Goal: Transaction & Acquisition: Purchase product/service

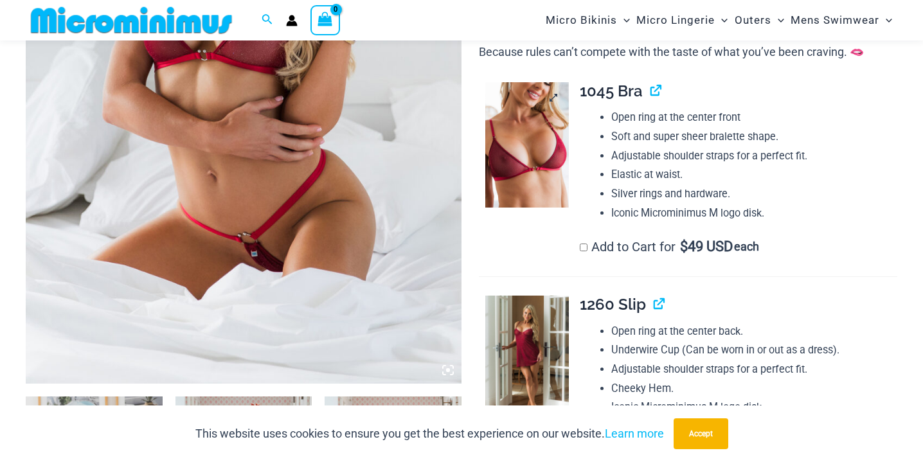
scroll to position [393, 0]
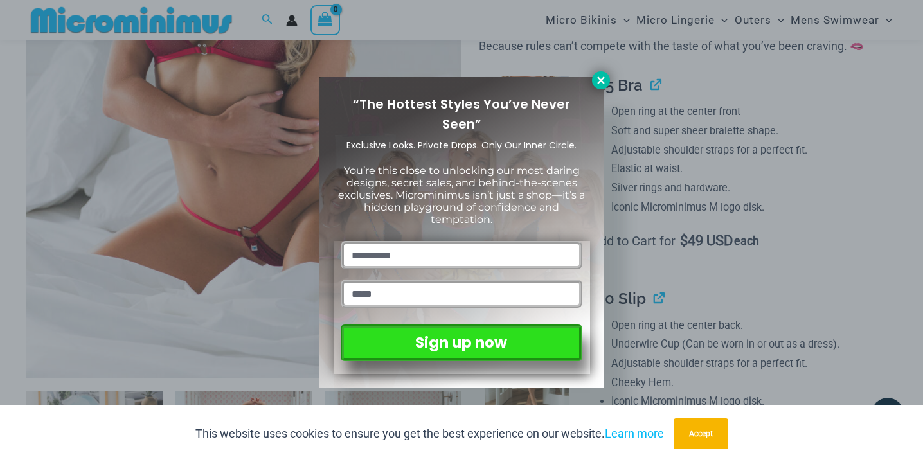
click at [595, 81] on icon at bounding box center [601, 81] width 12 height 12
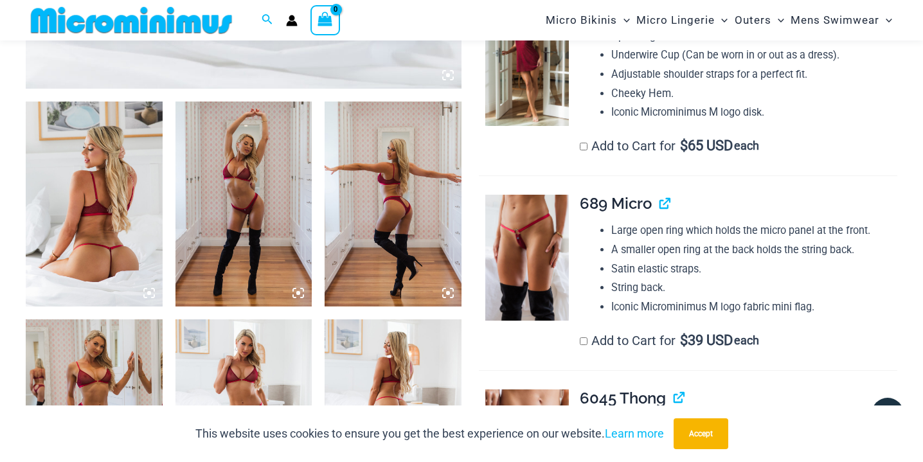
scroll to position [774, 0]
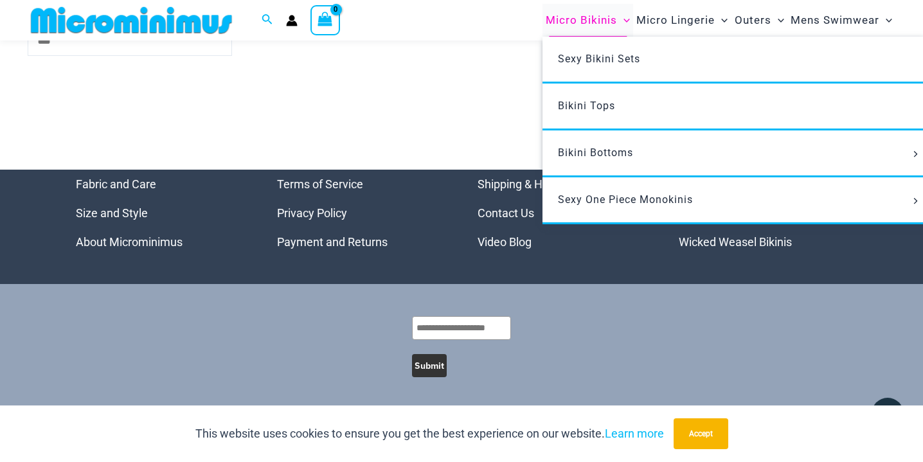
scroll to position [4698, 0]
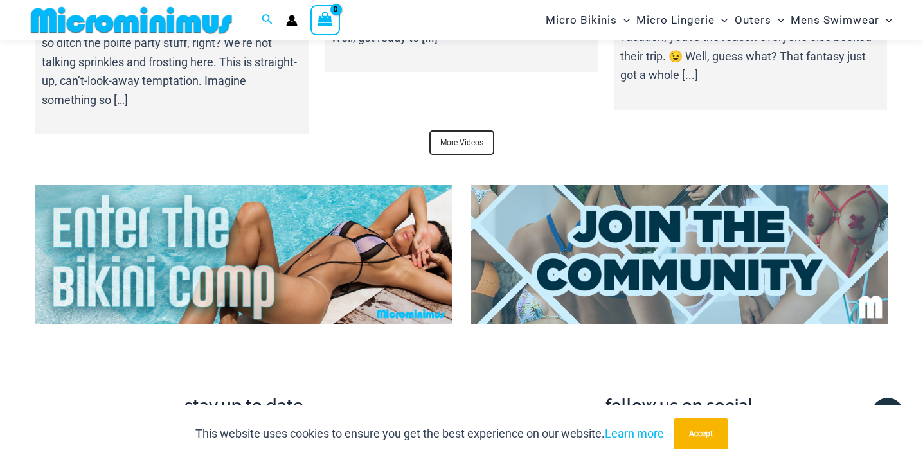
scroll to position [4833, 0]
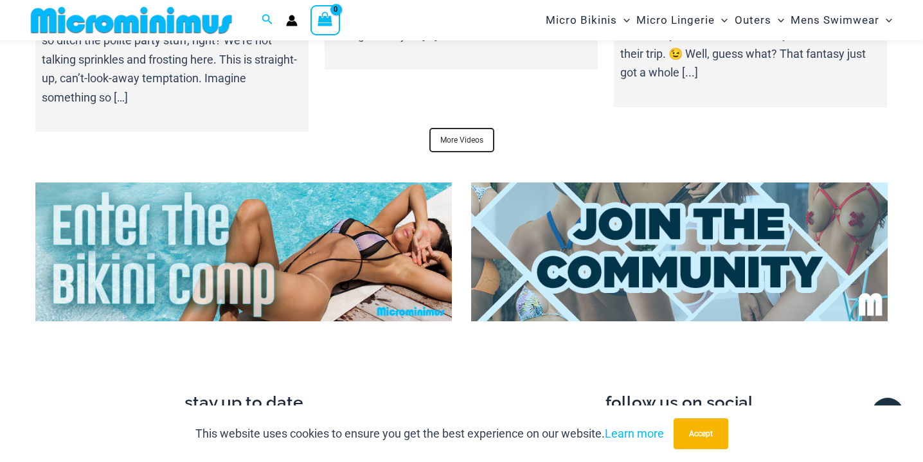
click at [494, 238] on img at bounding box center [679, 252] width 417 height 139
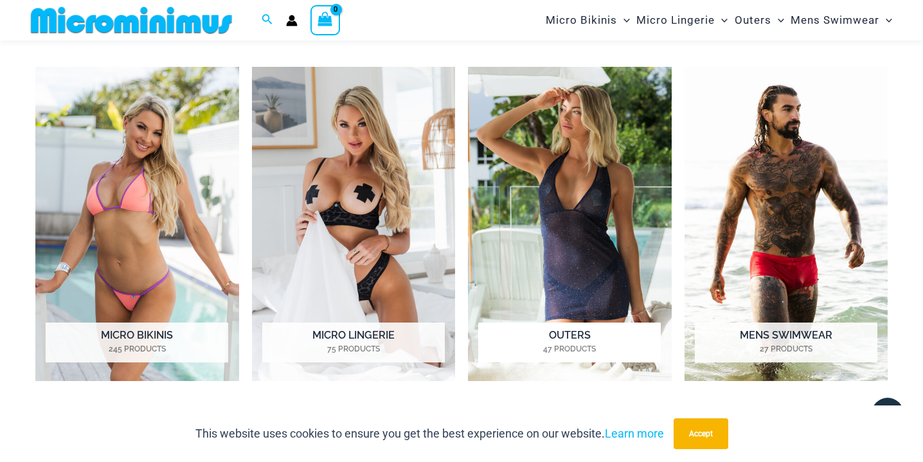
scroll to position [909, 0]
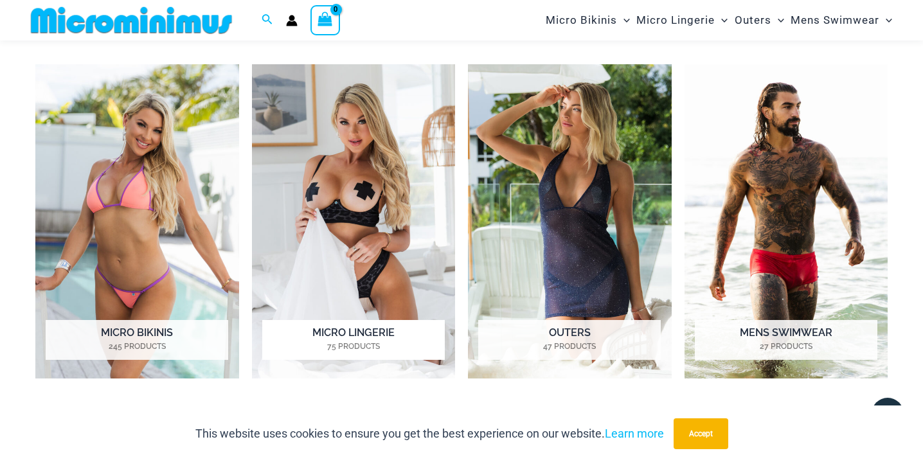
click at [368, 336] on h2 "Micro Lingerie 75 Products" at bounding box center [353, 340] width 183 height 40
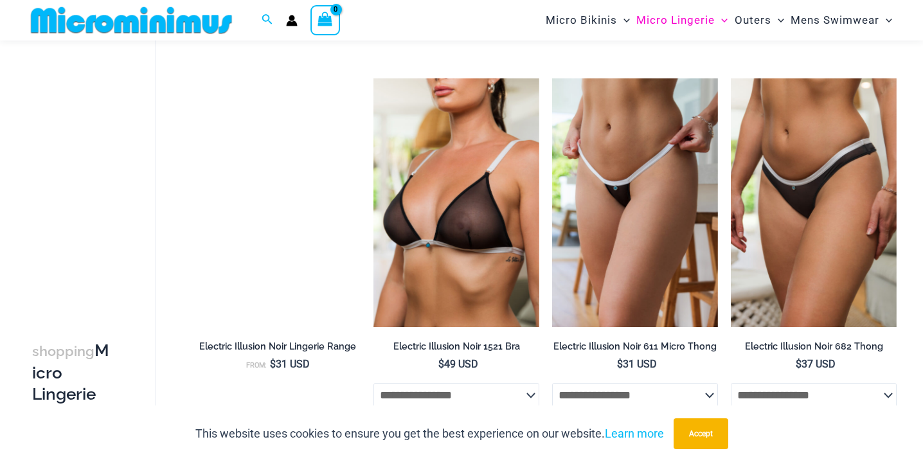
scroll to position [2052, 0]
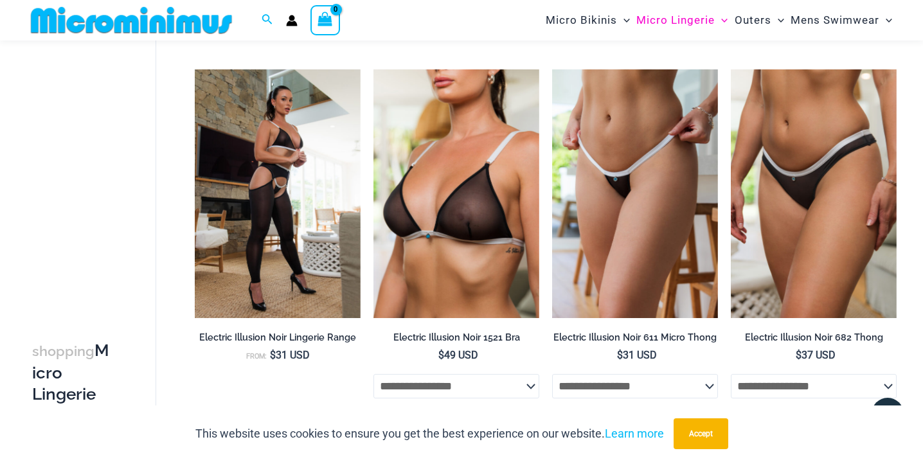
click at [184, 26] on img at bounding box center [132, 20] width 212 height 29
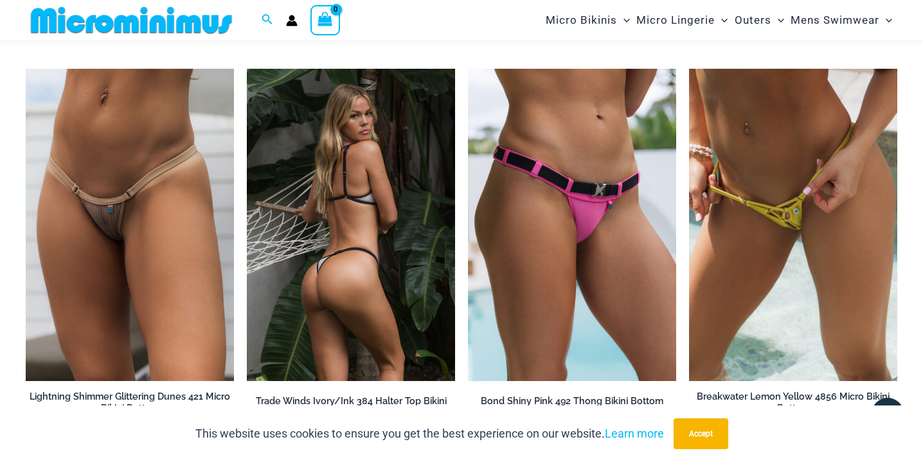
scroll to position [3845, 0]
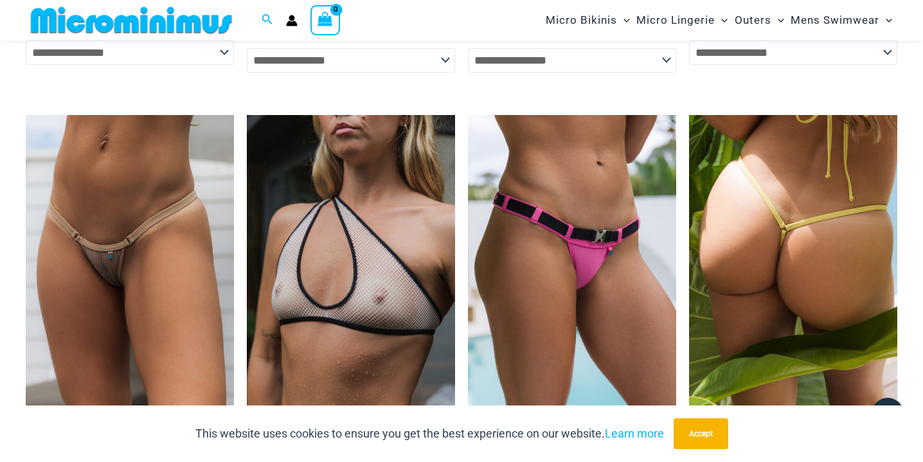
click at [726, 228] on img at bounding box center [793, 271] width 208 height 312
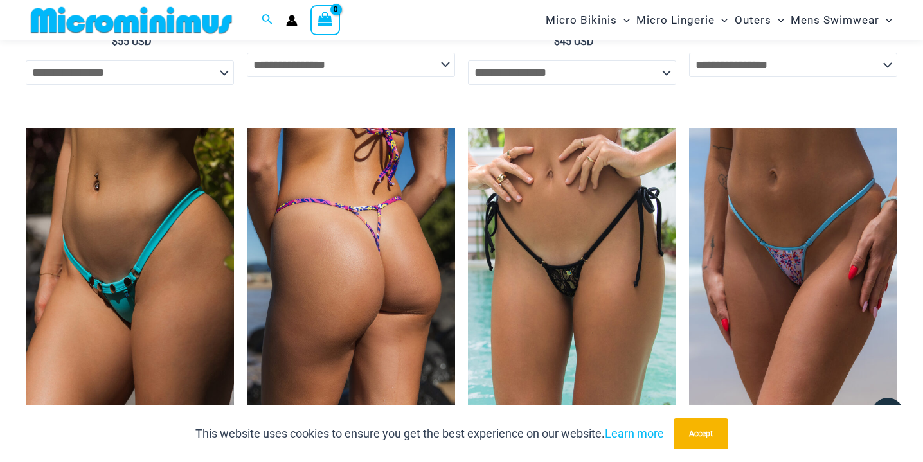
scroll to position [3383, 0]
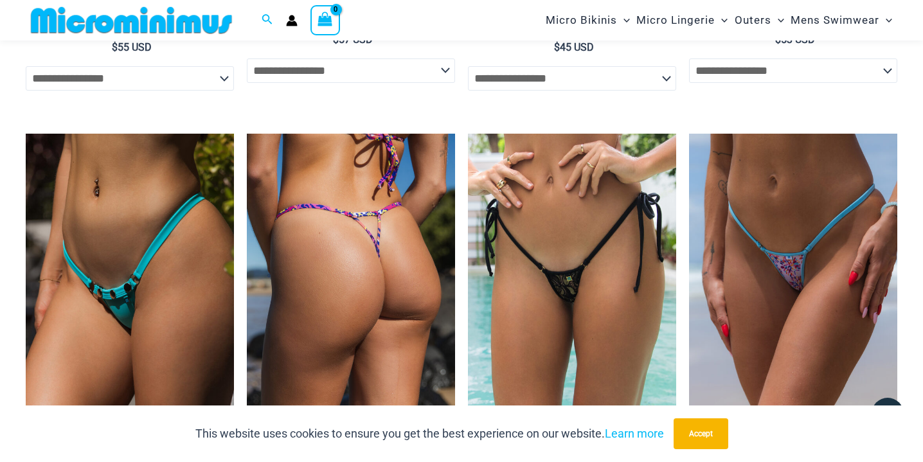
click at [374, 254] on img at bounding box center [351, 290] width 208 height 312
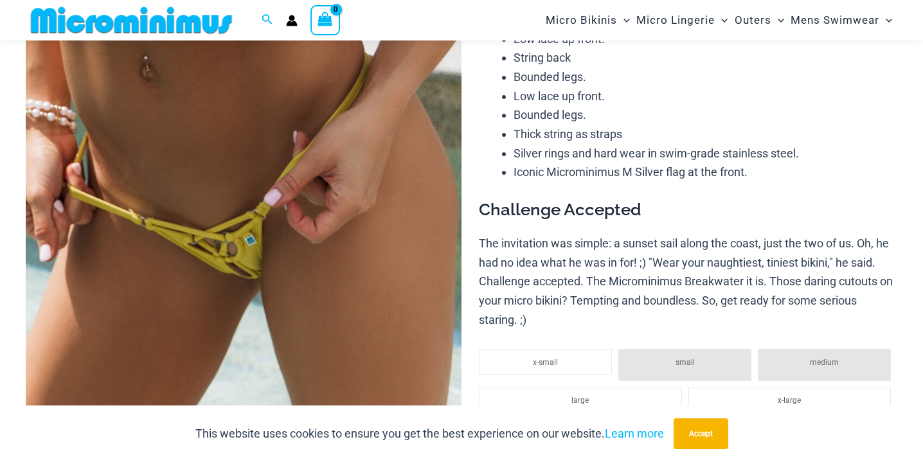
scroll to position [177, 0]
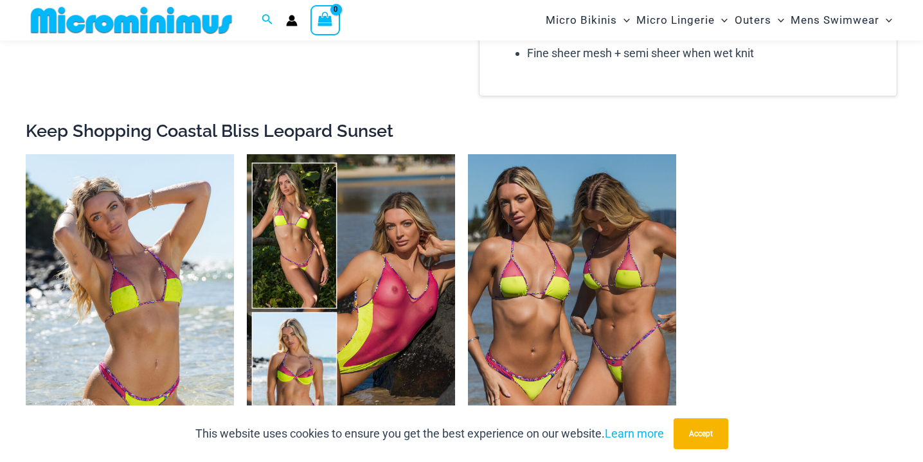
scroll to position [1344, 0]
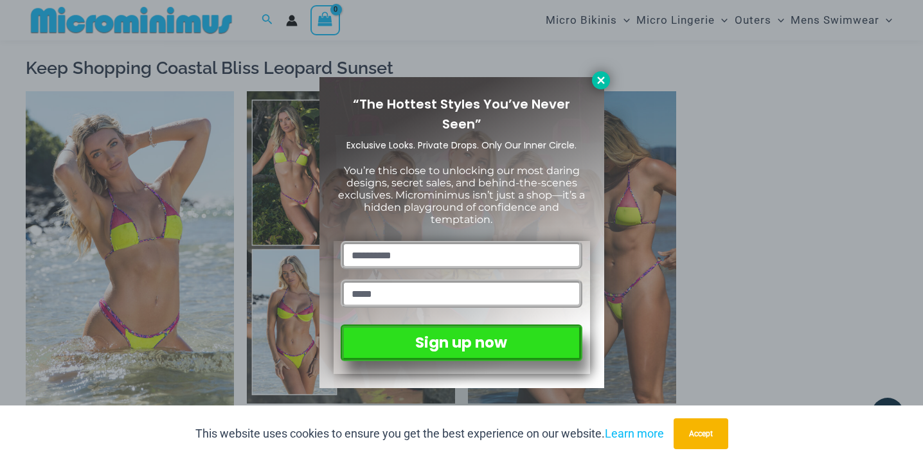
click at [599, 82] on icon at bounding box center [600, 80] width 7 height 7
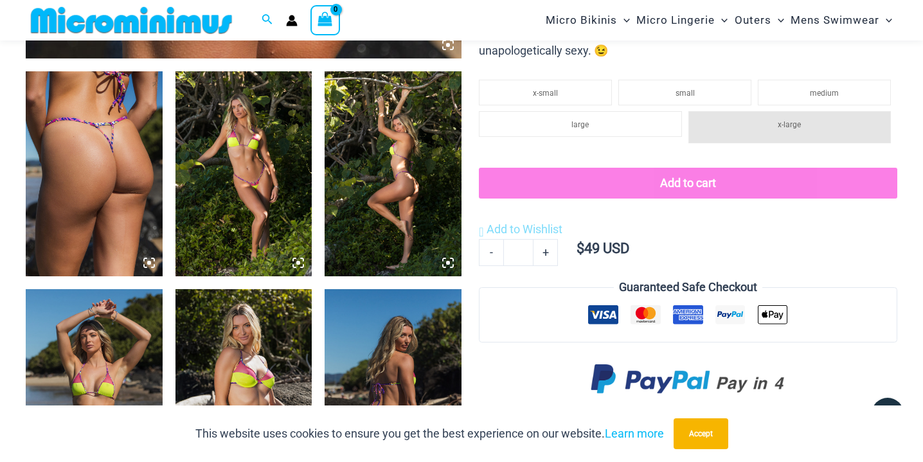
scroll to position [803, 0]
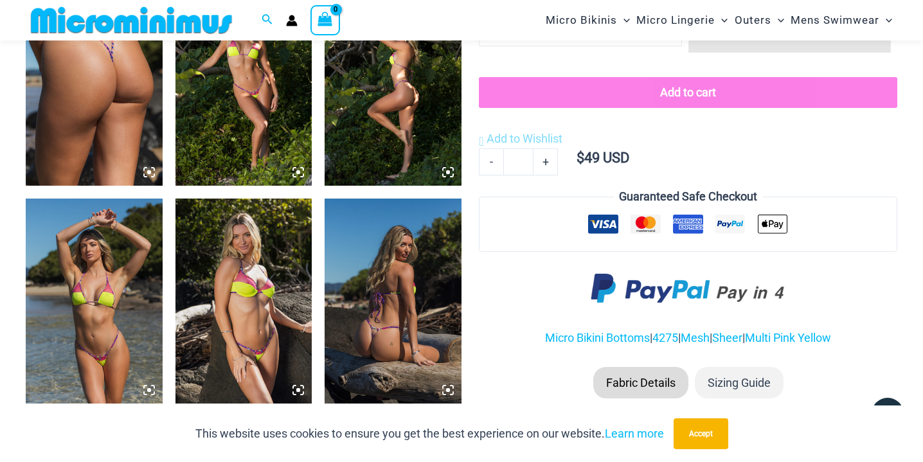
click at [228, 250] on img at bounding box center [244, 301] width 137 height 205
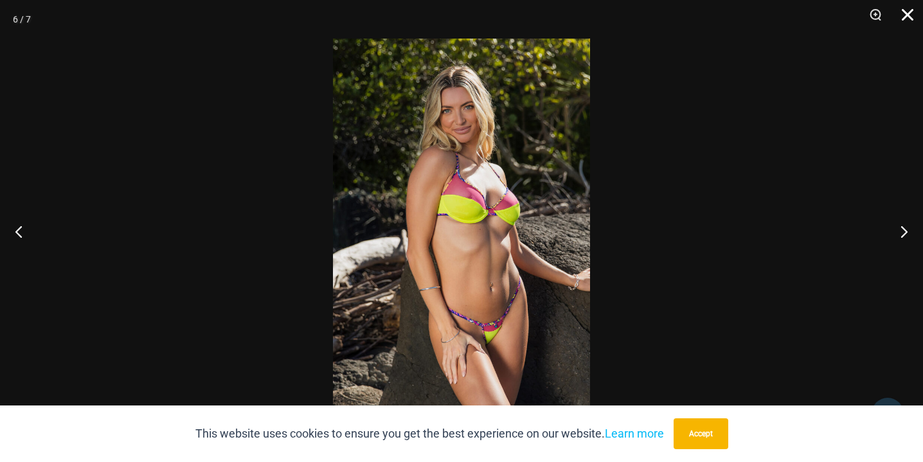
click at [908, 15] on button "Close" at bounding box center [903, 19] width 32 height 39
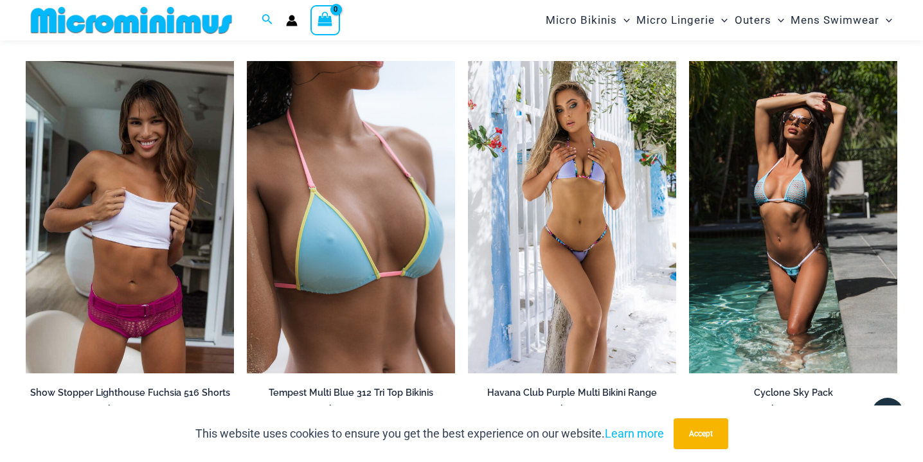
scroll to position [2620, 0]
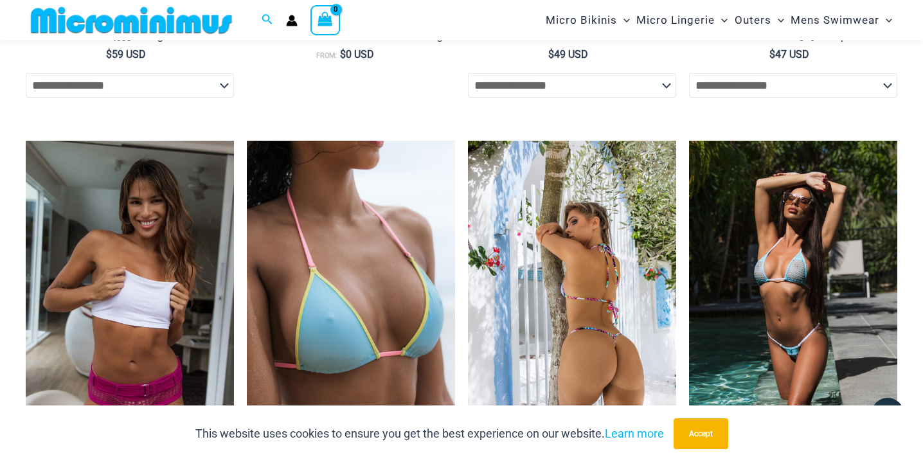
click at [608, 266] on img at bounding box center [572, 297] width 208 height 312
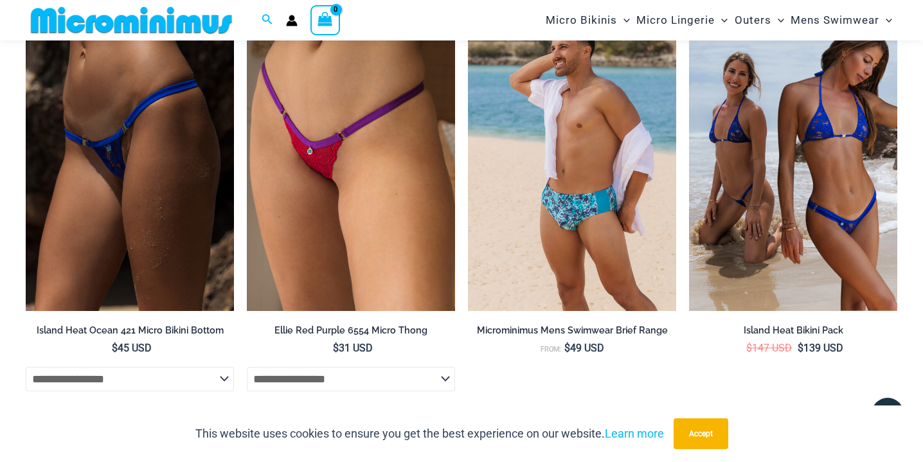
scroll to position [3976, 0]
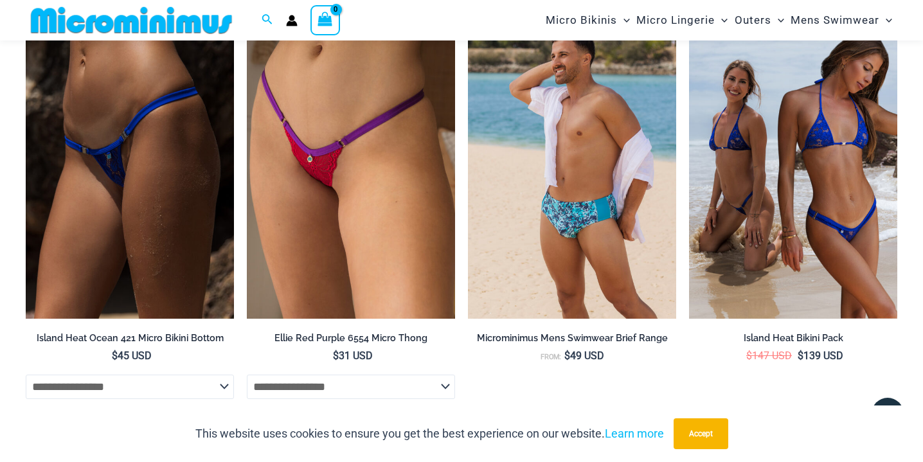
click at [193, 28] on img at bounding box center [132, 20] width 212 height 29
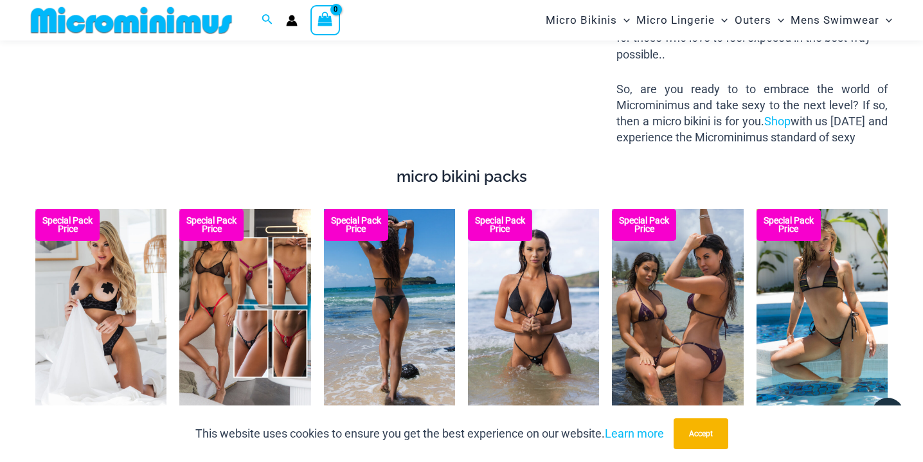
scroll to position [1986, 0]
click at [391, 278] on img at bounding box center [389, 306] width 131 height 197
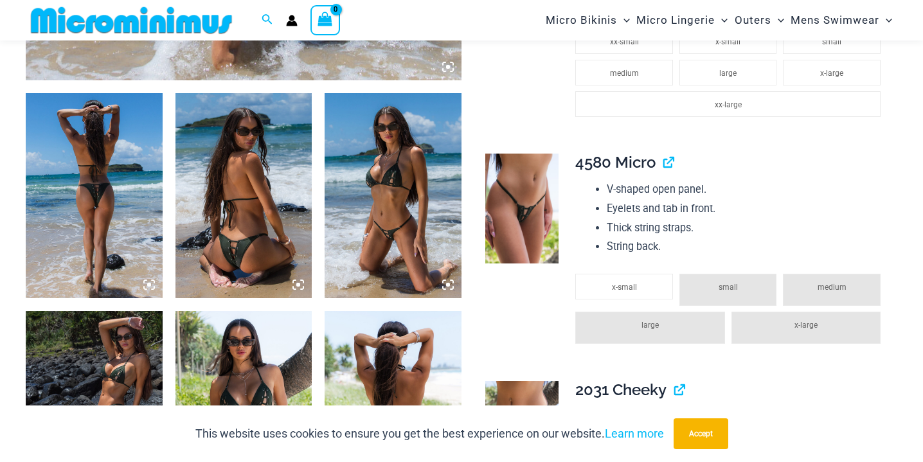
scroll to position [599, 0]
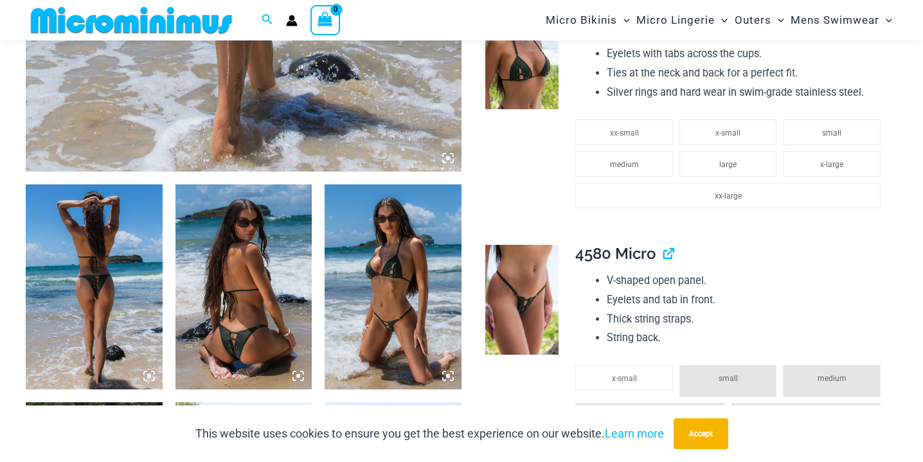
click at [194, 28] on img at bounding box center [132, 20] width 212 height 29
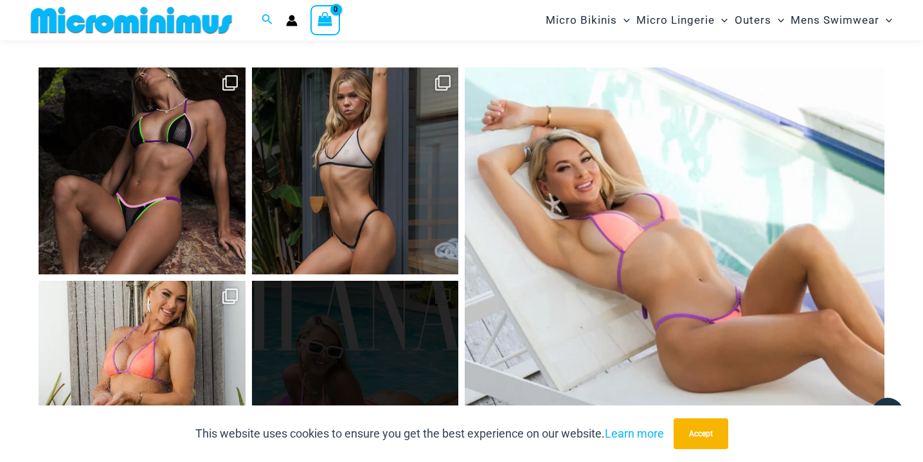
scroll to position [5414, 0]
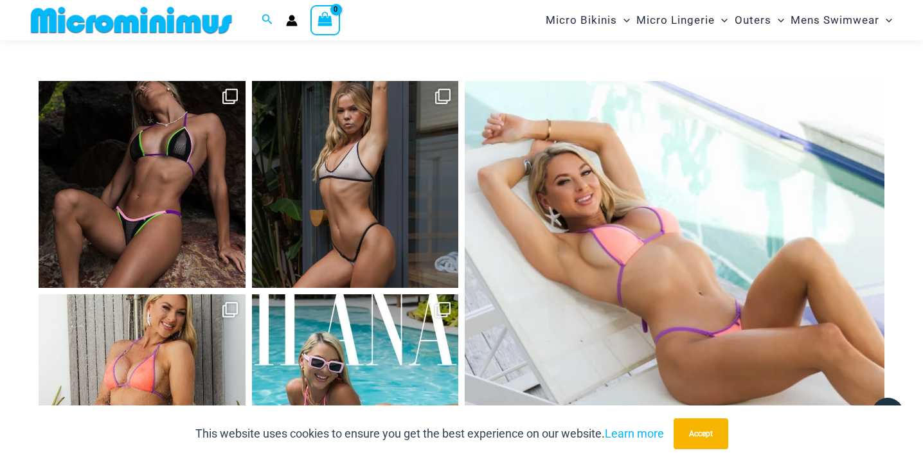
click at [292, 24] on icon "Account icon link" at bounding box center [292, 23] width 11 height 5
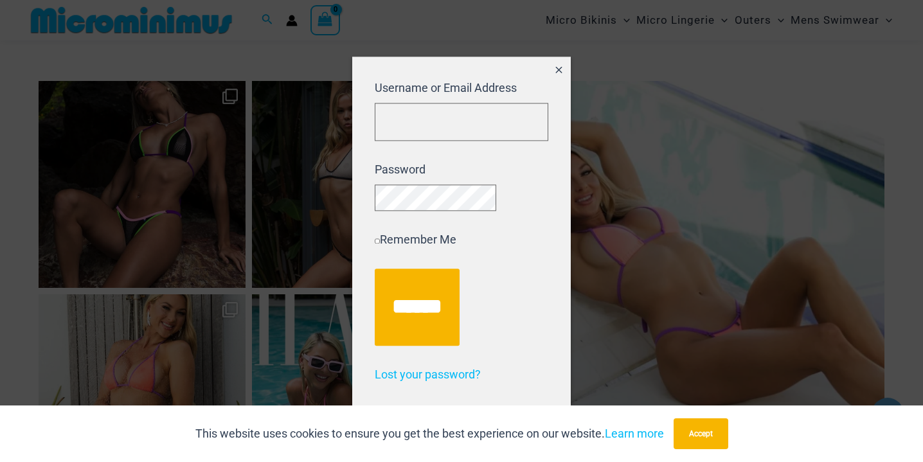
click at [559, 69] on icon "Close popup" at bounding box center [559, 69] width 11 height 11
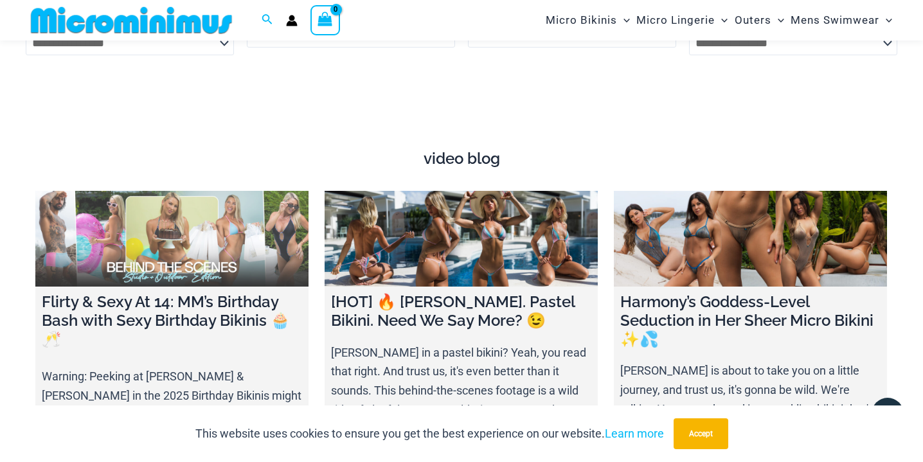
scroll to position [4212, 0]
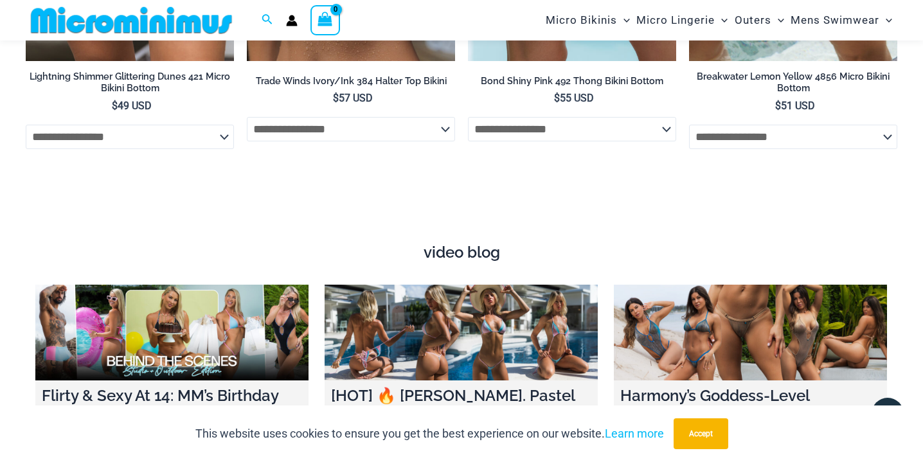
click at [185, 27] on img at bounding box center [132, 20] width 212 height 29
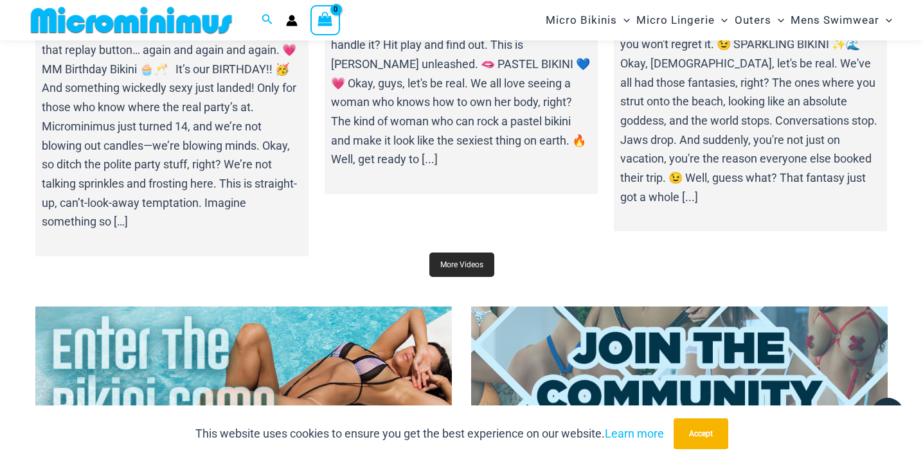
scroll to position [4720, 0]
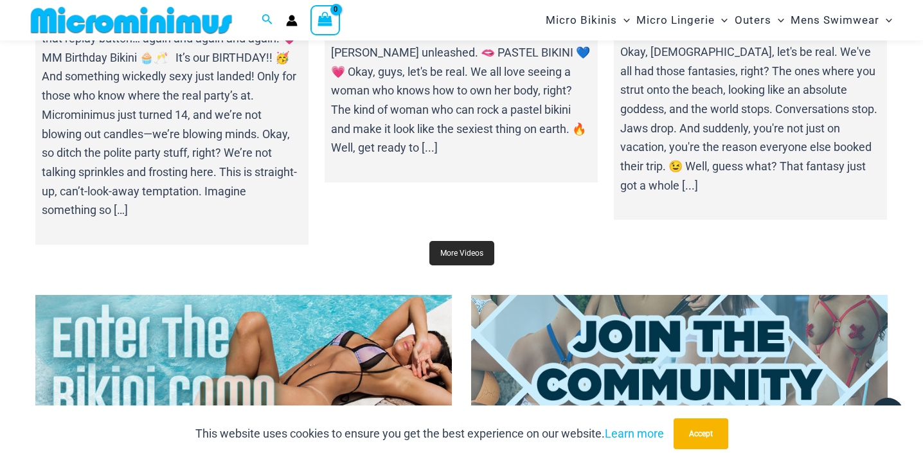
click at [456, 241] on link "More Videos" at bounding box center [461, 253] width 65 height 24
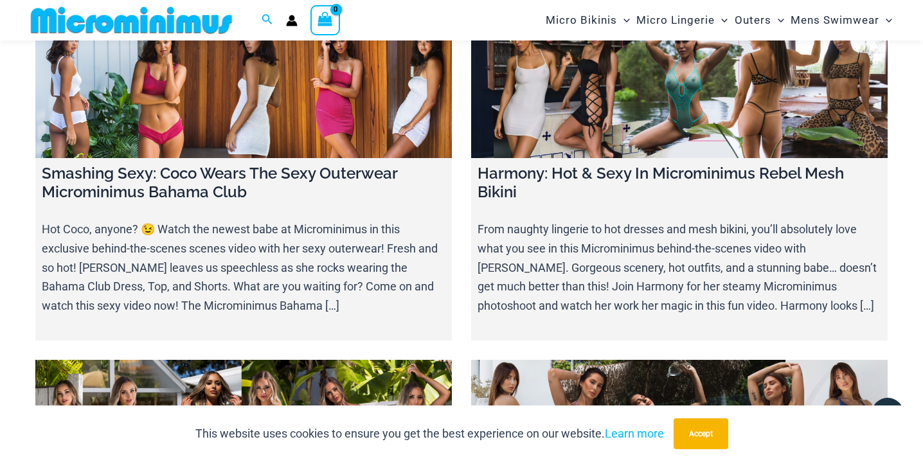
scroll to position [14713, 0]
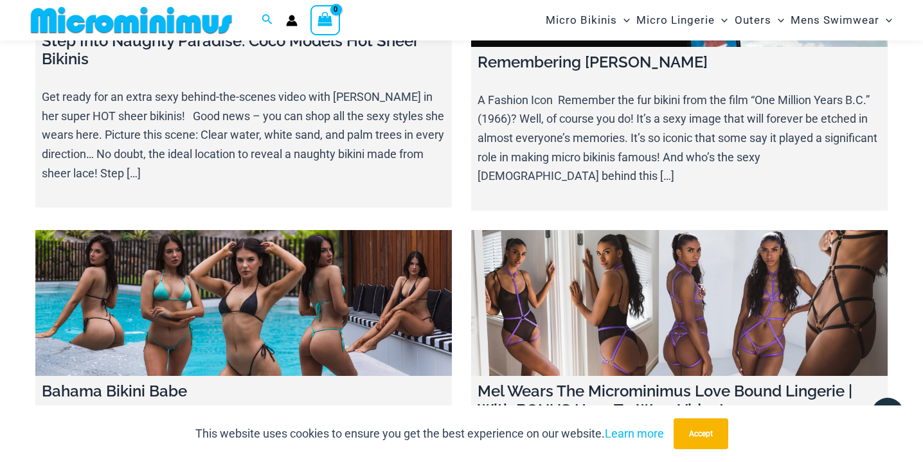
scroll to position [12935, 0]
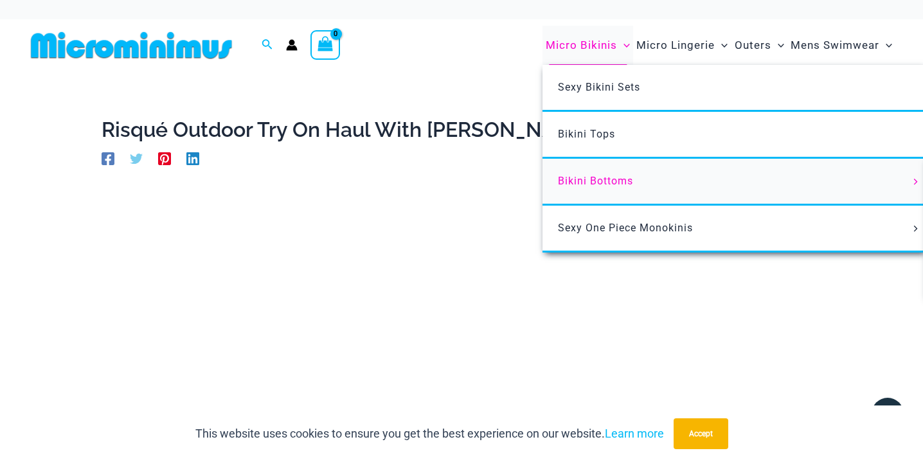
click at [584, 188] on link "Bikini Bottoms" at bounding box center [734, 182] width 383 height 47
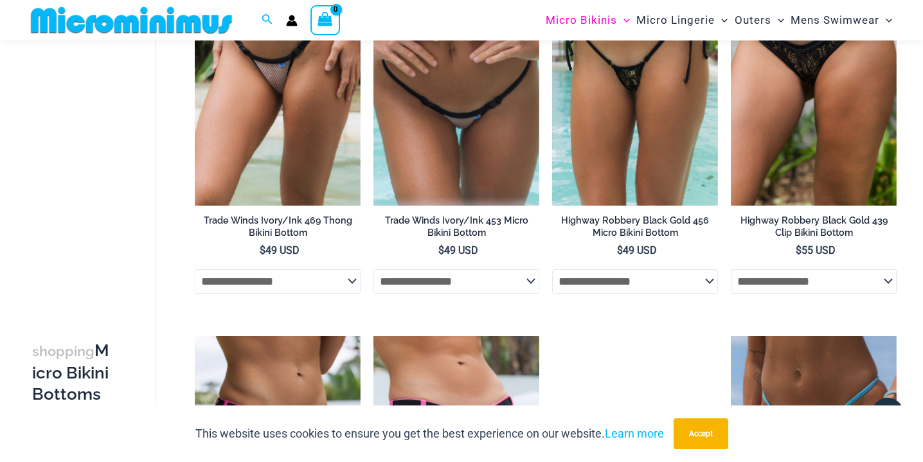
scroll to position [1741, 0]
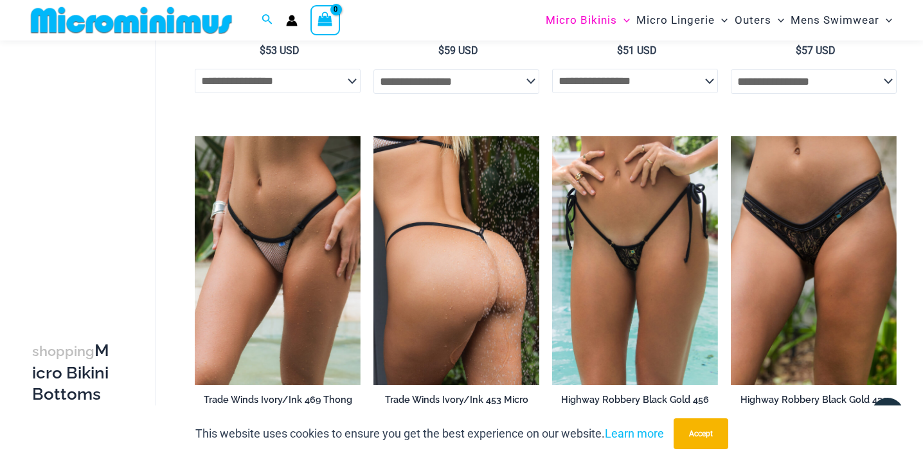
click at [500, 222] on img at bounding box center [457, 260] width 166 height 249
